Goal: Task Accomplishment & Management: Complete application form

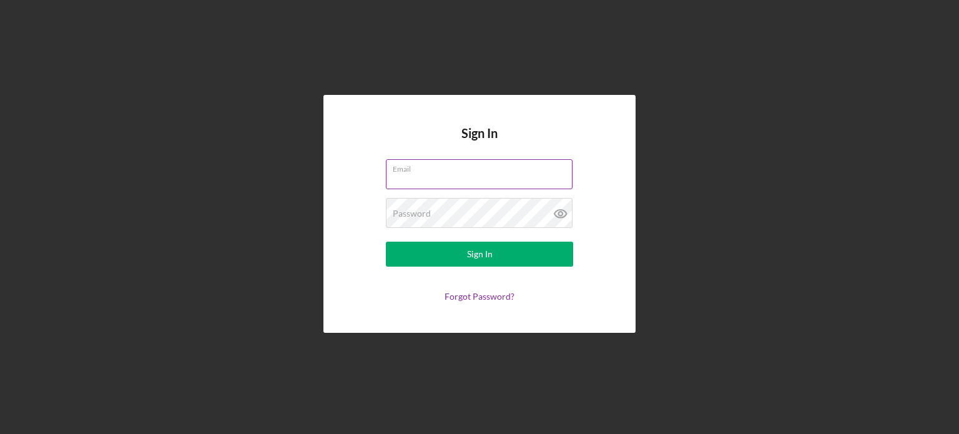
click at [475, 177] on input "Email" at bounding box center [479, 174] width 187 height 30
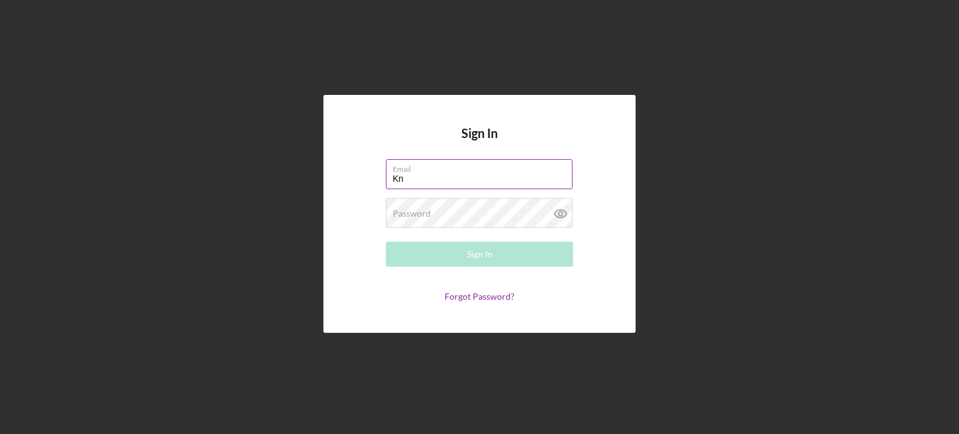
type input "K"
type input "9"
type input "n"
